Goal: Task Accomplishment & Management: Complete application form

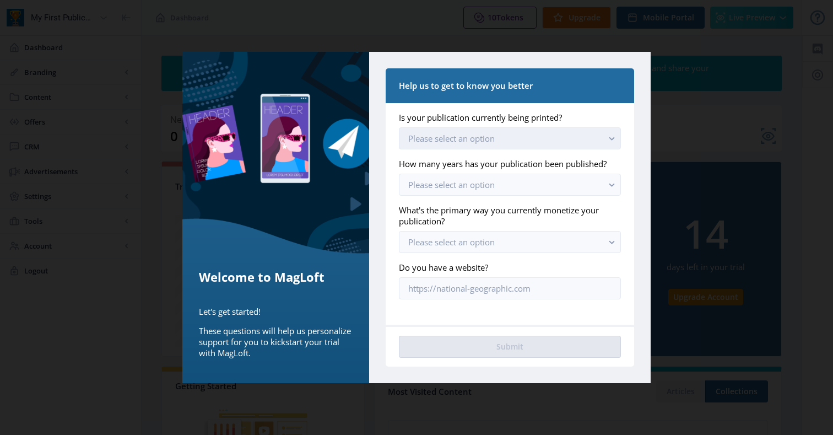
click at [489, 146] on button "Please select an option" at bounding box center [510, 138] width 222 height 22
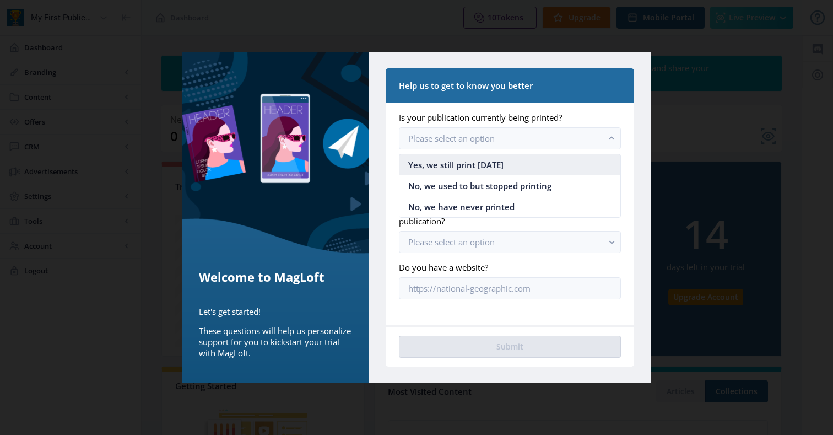
click at [489, 165] on span "Yes, we still print [DATE]" at bounding box center [455, 164] width 95 height 13
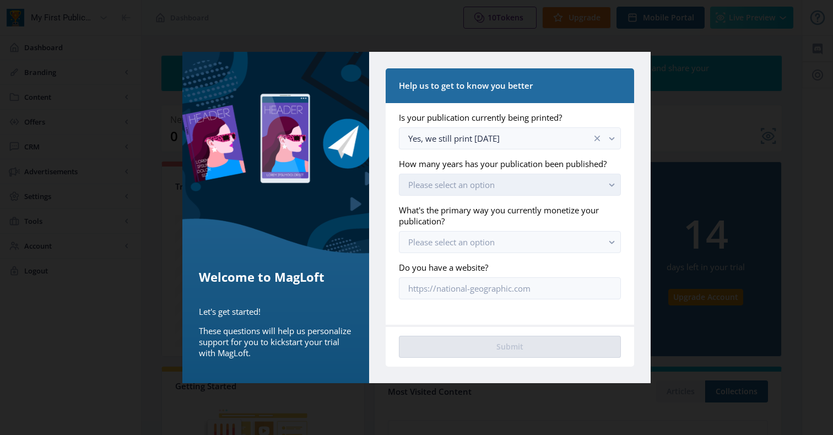
click at [487, 190] on button "Please select an option" at bounding box center [510, 185] width 222 height 22
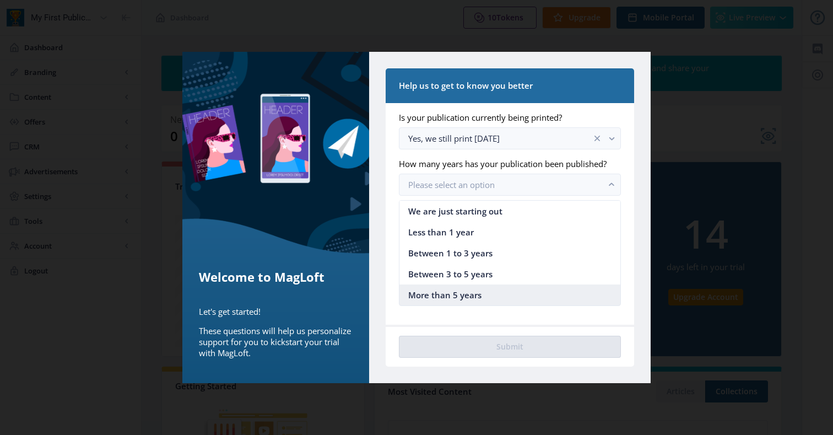
click at [477, 294] on span "More than 5 years" at bounding box center [444, 294] width 73 height 13
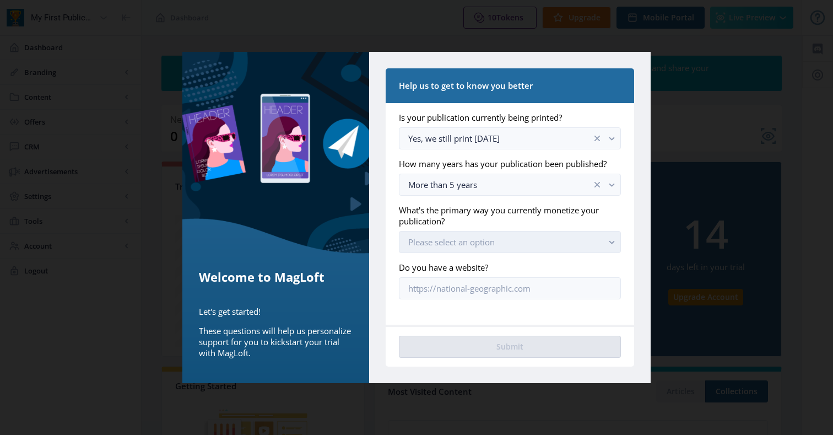
click at [481, 246] on span "Please select an option" at bounding box center [451, 241] width 87 height 11
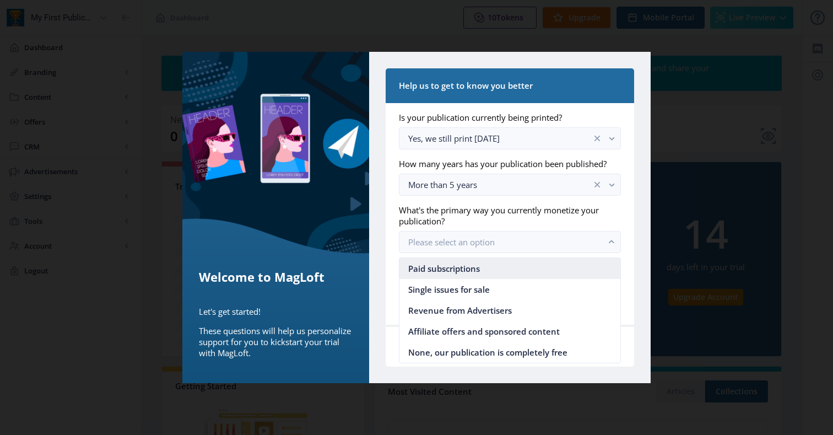
click at [479, 263] on span "Paid subscriptions" at bounding box center [444, 268] width 72 height 13
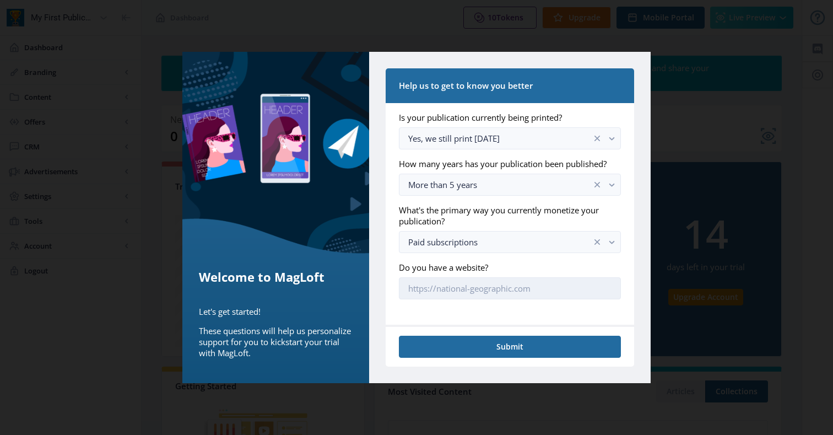
click at [479, 287] on input "Do you have a website?" at bounding box center [510, 288] width 222 height 22
paste input "[URL][DOMAIN_NAME]"
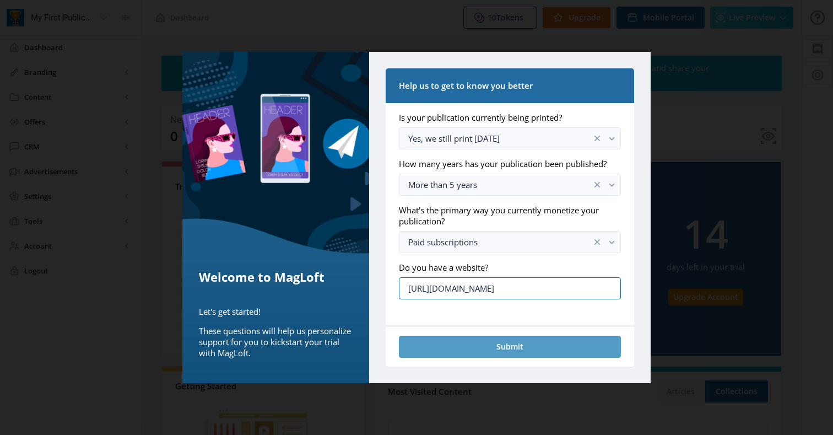
type input "[URL][DOMAIN_NAME]"
click at [484, 353] on button "Submit" at bounding box center [510, 347] width 222 height 22
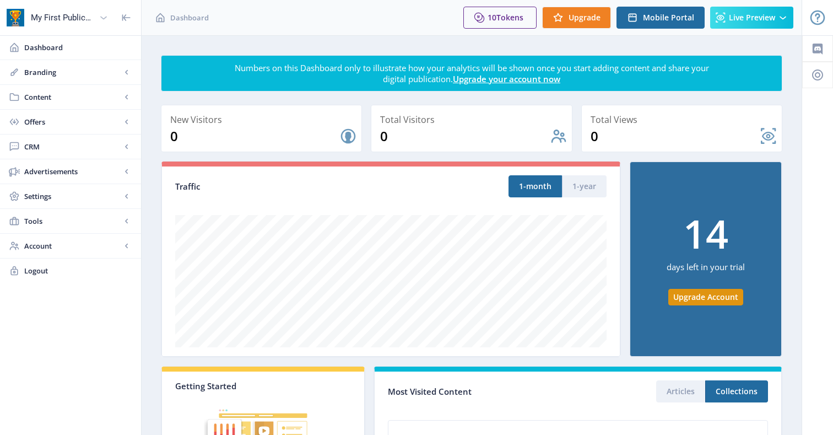
click at [100, 16] on icon at bounding box center [103, 17] width 11 height 11
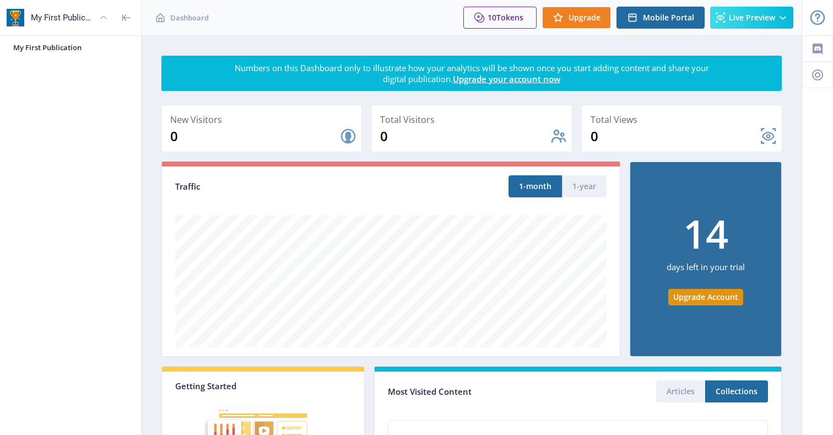
click at [100, 16] on icon at bounding box center [103, 17] width 11 height 11
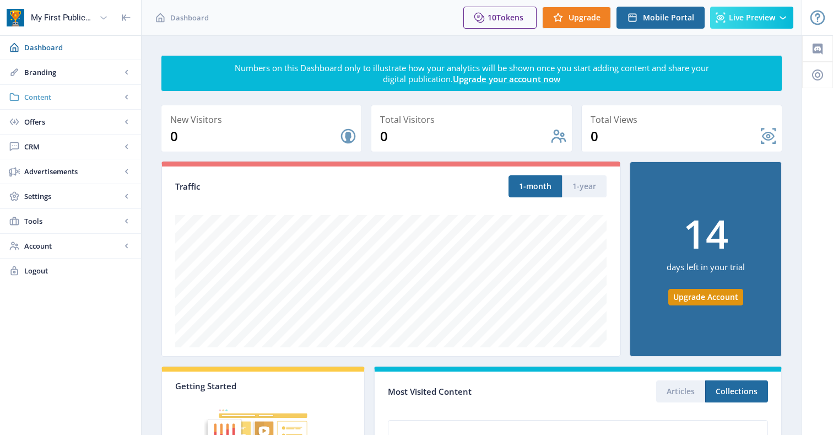
click at [103, 101] on span "Content" at bounding box center [72, 96] width 97 height 11
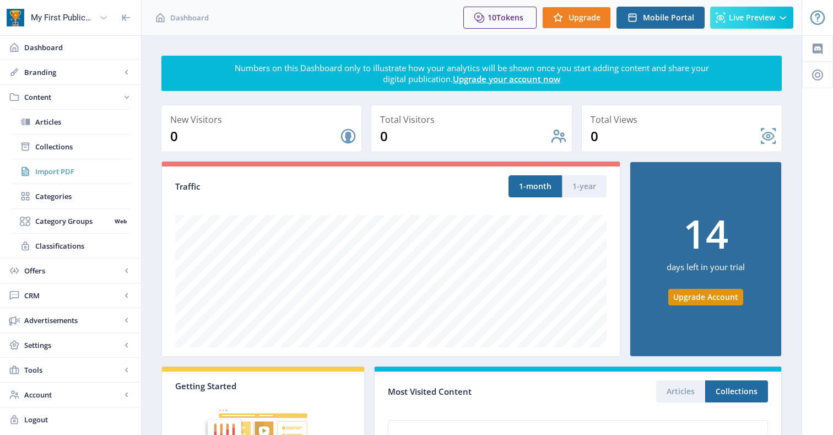
click at [56, 172] on span "Import PDF" at bounding box center [82, 171] width 95 height 11
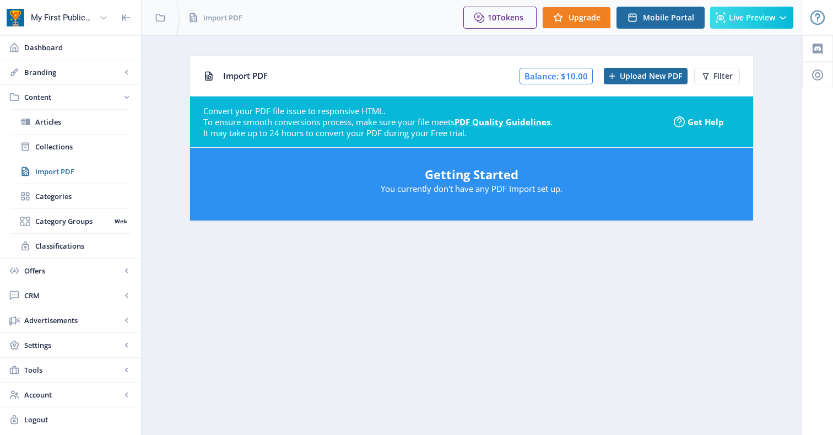
click at [26, 16] on div at bounding box center [15, 17] width 31 height 35
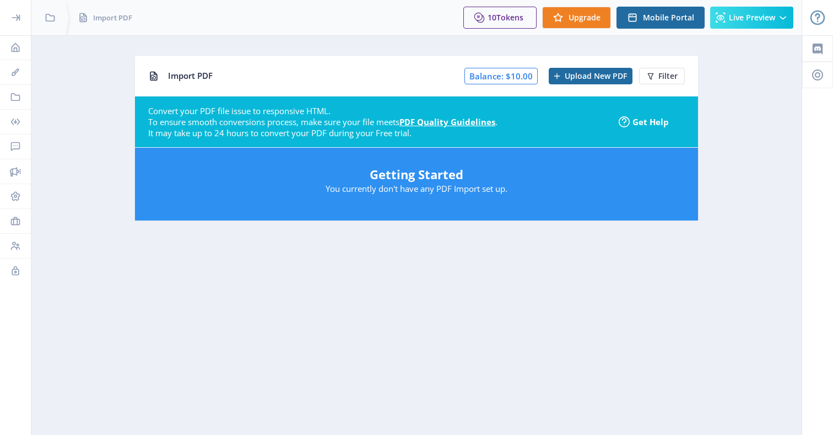
click at [12, 18] on icon at bounding box center [15, 17] width 11 height 11
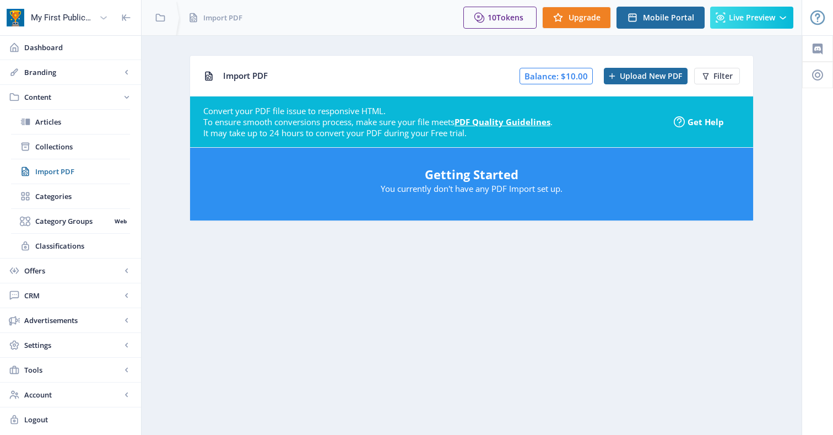
click at [41, 14] on div "My First Publication" at bounding box center [63, 18] width 64 height 24
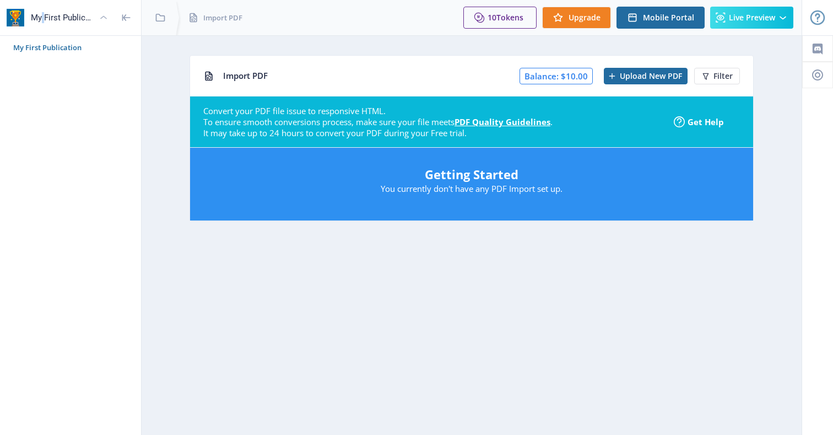
click at [41, 14] on div "My First Publication" at bounding box center [63, 18] width 64 height 24
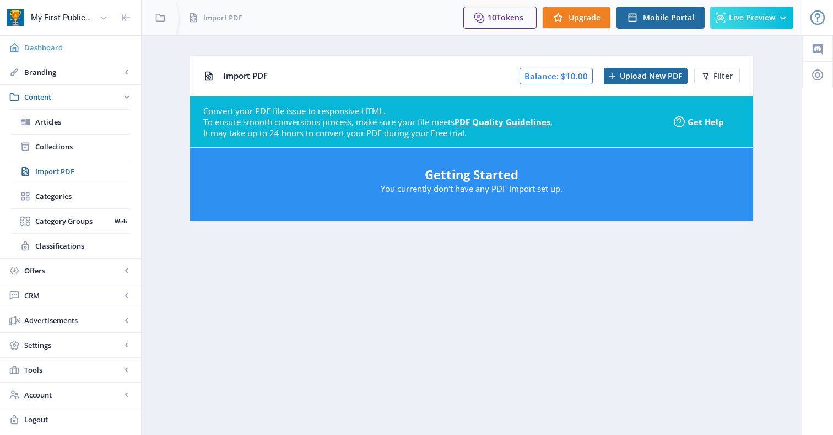
click at [43, 39] on link "Dashboard" at bounding box center [70, 47] width 141 height 24
